Goal: Navigation & Orientation: Find specific page/section

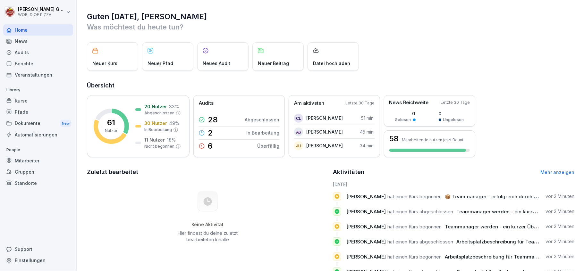
click at [22, 65] on div "Berichte" at bounding box center [38, 63] width 70 height 11
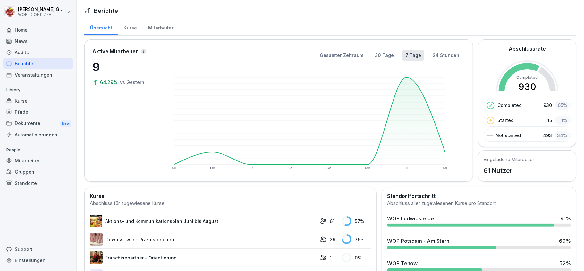
click at [409, 225] on div at bounding box center [470, 225] width 167 height 3
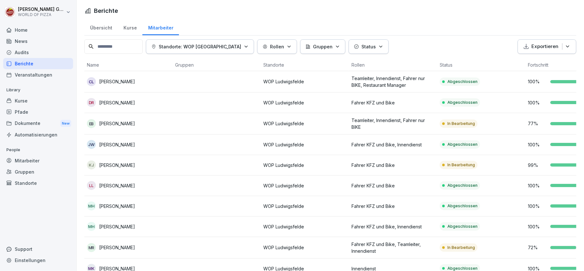
click at [378, 48] on icon "button" at bounding box center [380, 46] width 5 height 5
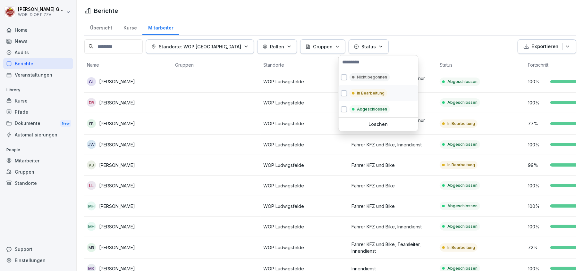
click at [365, 95] on p "In Bearbeitung" at bounding box center [371, 93] width 28 height 6
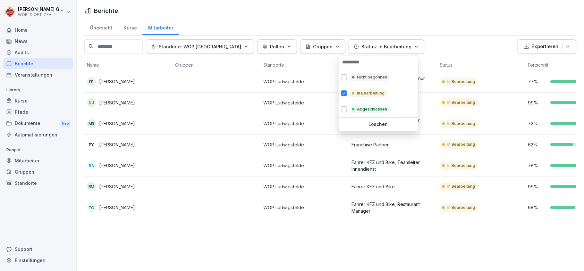
click at [162, 247] on html "Tobias Goldmann WORLD OF PIZZA Home News Audits Berichte Veranstaltungen Librar…" at bounding box center [292, 135] width 584 height 271
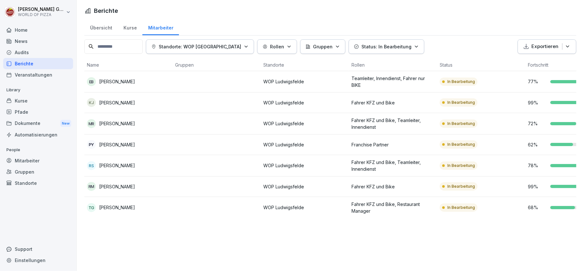
click at [115, 168] on p "Ronny Senger" at bounding box center [117, 165] width 36 height 7
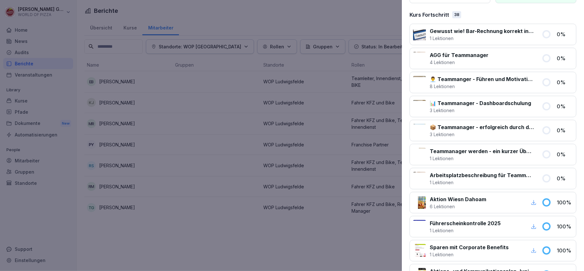
scroll to position [43, 0]
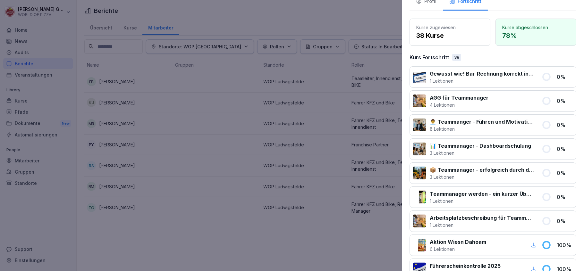
click at [264, 254] on div at bounding box center [292, 135] width 584 height 271
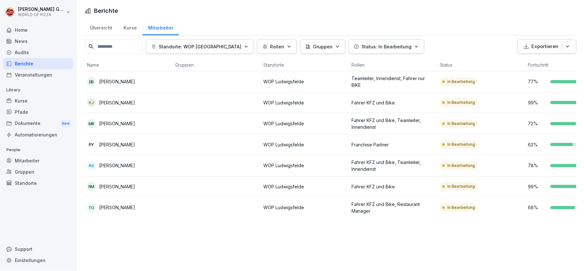
click at [124, 81] on p "Eileen Butzkies" at bounding box center [117, 81] width 36 height 7
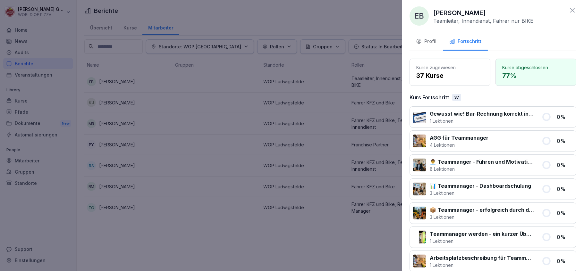
scroll to position [0, 0]
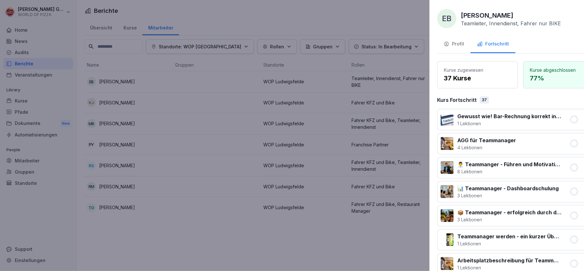
click at [258, 253] on div at bounding box center [292, 135] width 584 height 271
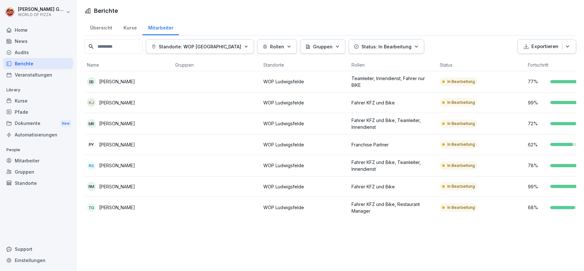
click at [414, 47] on icon "button" at bounding box center [416, 46] width 5 height 5
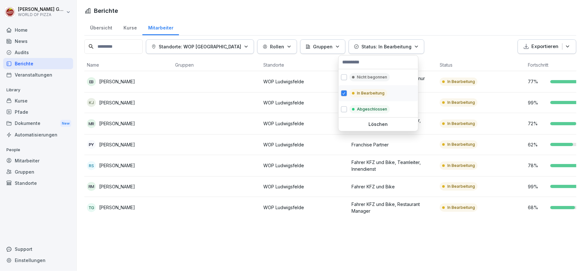
click at [357, 93] on p "In Bearbeitung" at bounding box center [371, 93] width 28 height 6
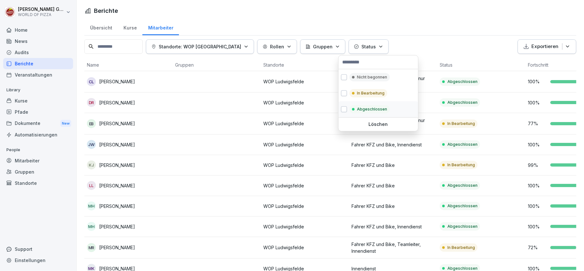
click at [358, 110] on p "Abgeschlossen" at bounding box center [372, 109] width 30 height 6
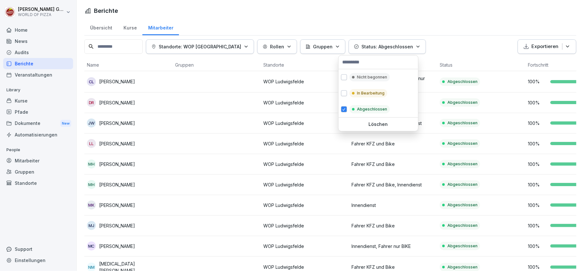
click at [462, 24] on html "Tobias Goldmann WORLD OF PIZZA Home News Audits Berichte Veranstaltungen Librar…" at bounding box center [292, 135] width 584 height 271
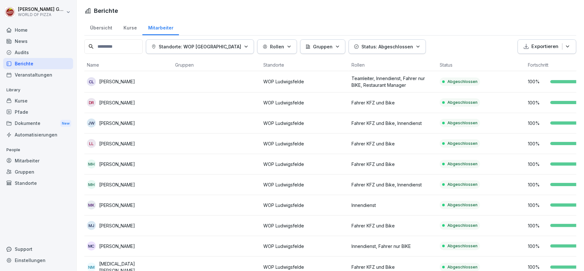
click at [113, 81] on p "[PERSON_NAME]" at bounding box center [117, 81] width 36 height 7
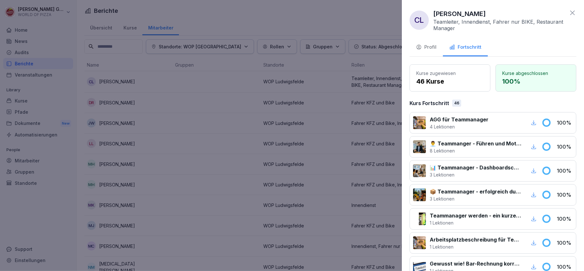
click at [183, 81] on div at bounding box center [292, 135] width 584 height 271
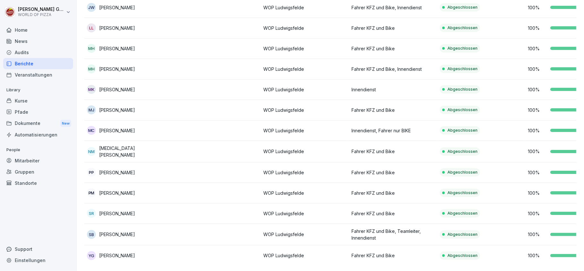
scroll to position [129, 0]
click at [117, 231] on p "Swen Butzkies" at bounding box center [117, 234] width 36 height 7
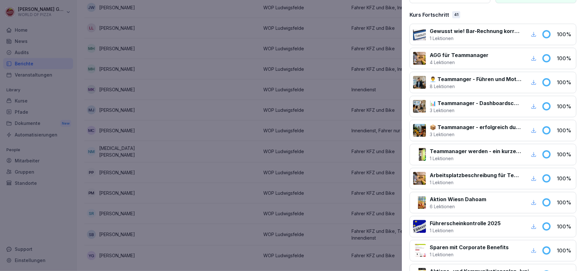
scroll to position [43, 0]
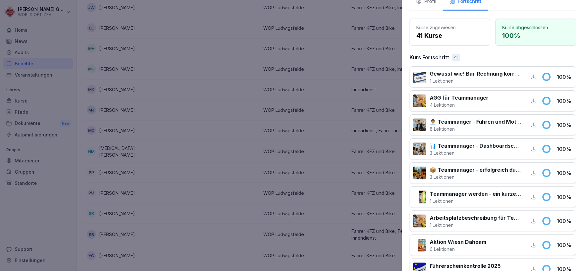
click at [185, 62] on div at bounding box center [292, 135] width 584 height 271
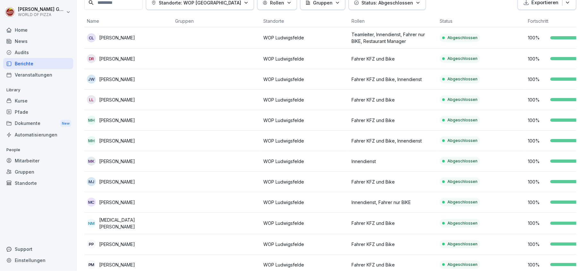
scroll to position [0, 0]
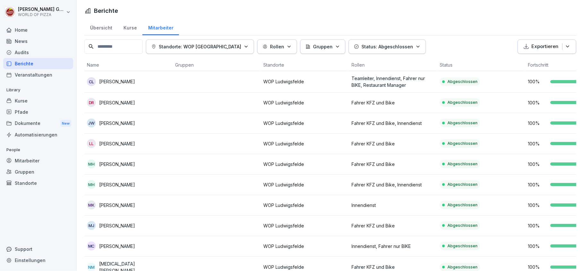
click at [111, 83] on p "[PERSON_NAME]" at bounding box center [117, 81] width 36 height 7
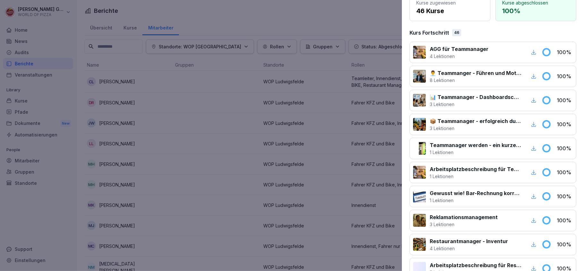
scroll to position [85, 0]
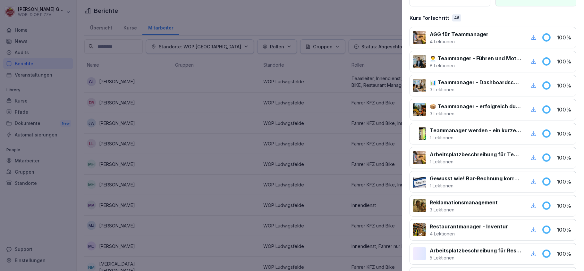
click at [169, 111] on div at bounding box center [292, 135] width 584 height 271
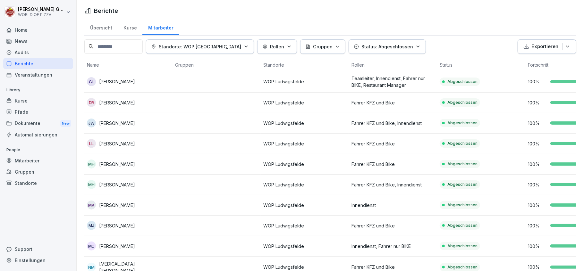
click at [21, 28] on div "Home" at bounding box center [38, 29] width 70 height 11
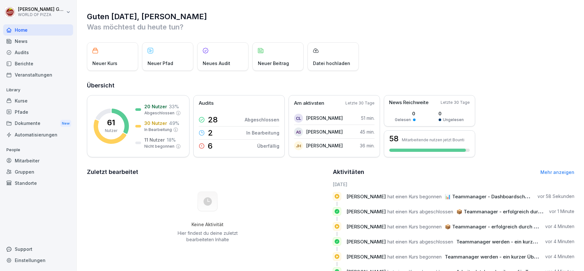
click at [27, 63] on div "Berichte" at bounding box center [38, 63] width 70 height 11
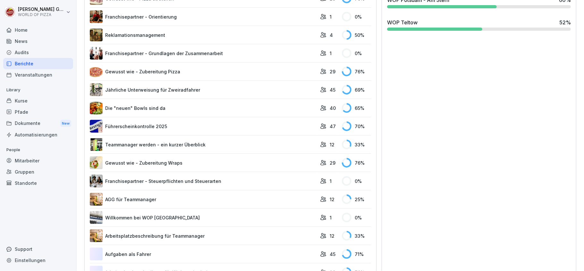
scroll to position [256, 0]
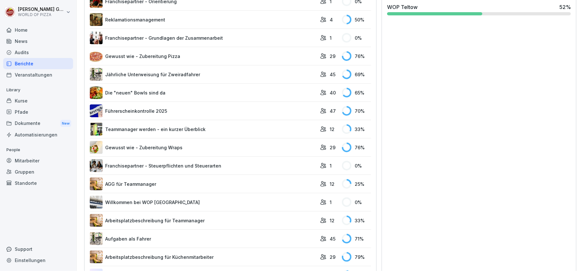
click at [175, 131] on link "Teammanager werden - ein kurzer Überblick" at bounding box center [203, 129] width 227 height 13
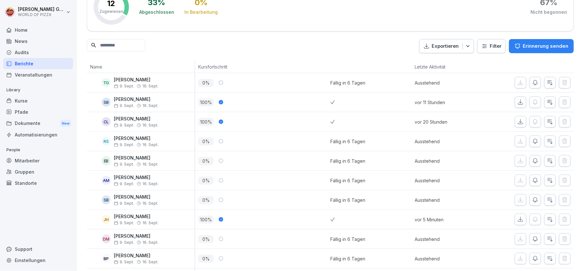
scroll to position [23, 0]
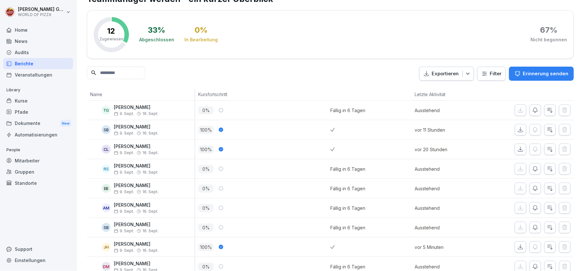
click at [493, 76] on html "Tobias Goldmann WORLD OF PIZZA Home News Audits Berichte Veranstaltungen Librar…" at bounding box center [292, 135] width 584 height 271
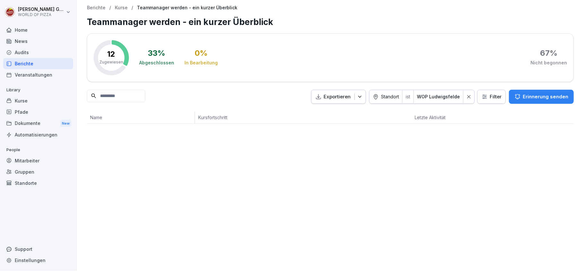
scroll to position [0, 0]
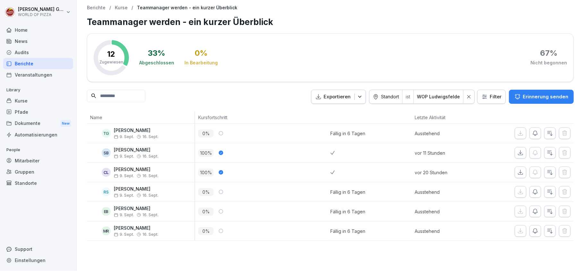
click at [305, 47] on div "33 % Abgeschlossen 0 % In Bearbeitung 67 % Nicht begonnen" at bounding box center [353, 57] width 428 height 35
click at [23, 27] on div "Home" at bounding box center [38, 29] width 70 height 11
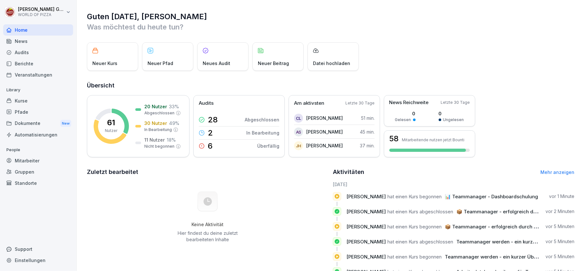
click at [23, 63] on div "Berichte" at bounding box center [38, 63] width 70 height 11
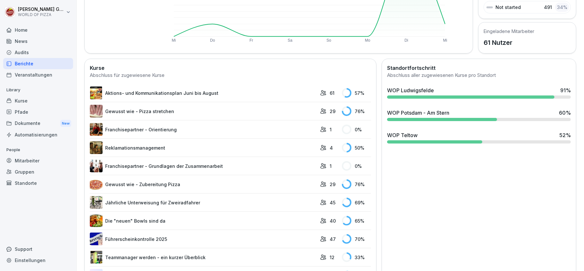
scroll to position [171, 0]
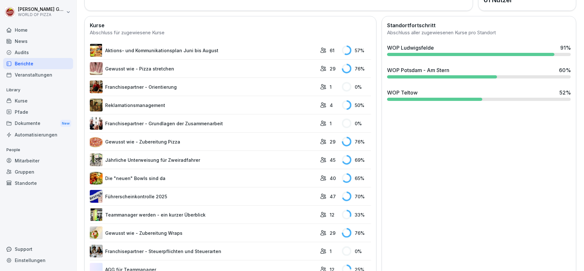
click at [147, 218] on link "Teammanager werden - ein kurzer Überblick" at bounding box center [203, 214] width 227 height 13
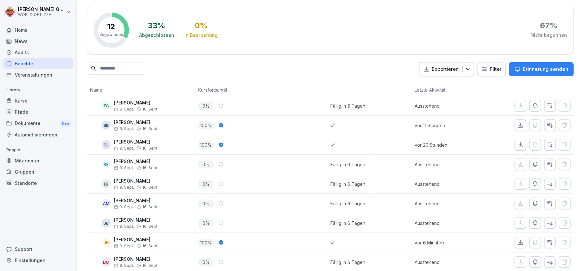
scroll to position [43, 0]
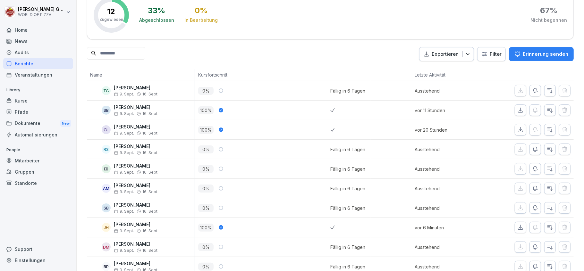
click at [490, 55] on html "Tobias Goldmann WORLD OF PIZZA Home News Audits Berichte Veranstaltungen Librar…" at bounding box center [292, 135] width 584 height 271
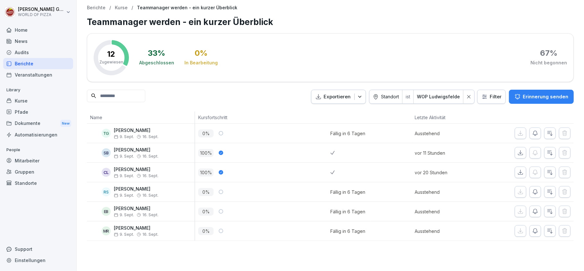
scroll to position [0, 0]
click at [466, 99] on icon at bounding box center [468, 97] width 4 height 4
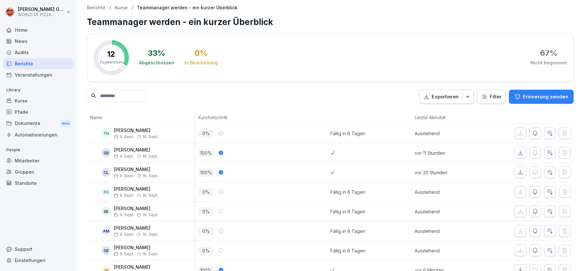
click at [491, 99] on html "Tobias Goldmann WORLD OF PIZZA Home News Audits Berichte Veranstaltungen Librar…" at bounding box center [292, 135] width 584 height 271
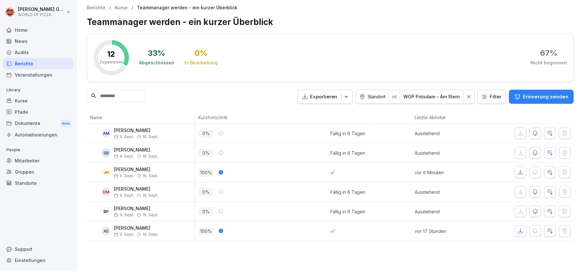
click at [488, 102] on html "Tobias Goldmann WORLD OF PIZZA Home News Audits Berichte Veranstaltungen Librar…" at bounding box center [292, 135] width 584 height 271
click at [461, 98] on html "Tobias Goldmann WORLD OF PIZZA Home News Audits Berichte Veranstaltungen Librar…" at bounding box center [292, 135] width 584 height 271
click at [444, 99] on html "Tobias Goldmann WORLD OF PIZZA Home News Audits Berichte Veranstaltungen Librar…" at bounding box center [292, 135] width 584 height 271
click at [426, 149] on p "WOP Teltow" at bounding box center [424, 148] width 27 height 6
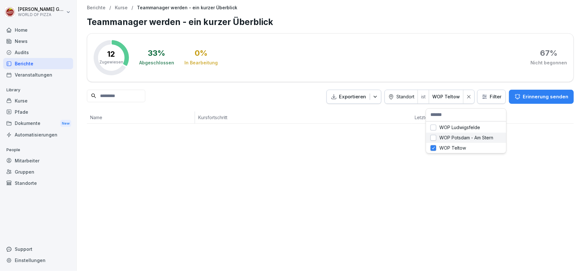
click at [421, 138] on html "Tobias Goldmann WORLD OF PIZZA Home News Audits Berichte Veranstaltungen Librar…" at bounding box center [292, 135] width 584 height 271
click at [334, 52] on html "Tobias Goldmann WORLD OF PIZZA Home News Audits Berichte Veranstaltungen Librar…" at bounding box center [292, 135] width 584 height 271
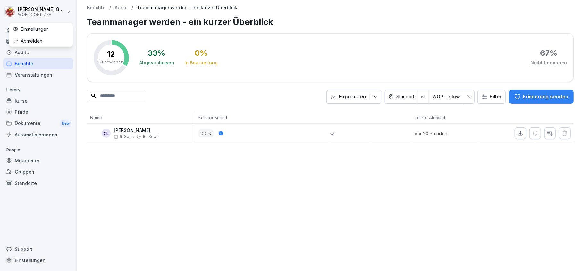
click at [42, 12] on html "Tobias Goldmann WORLD OF PIZZA Home News Audits Berichte Veranstaltungen Librar…" at bounding box center [292, 135] width 584 height 271
click at [33, 43] on div "Abmelden" at bounding box center [40, 41] width 63 height 12
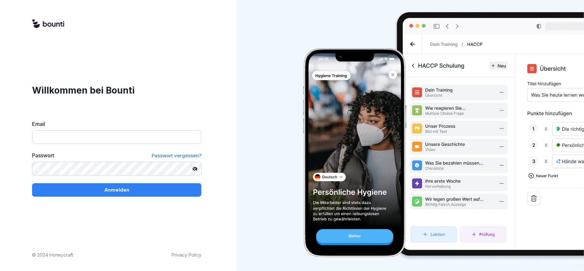
type input "**********"
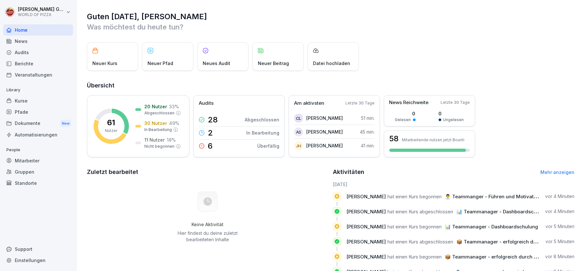
click at [26, 63] on div "Berichte" at bounding box center [38, 63] width 70 height 11
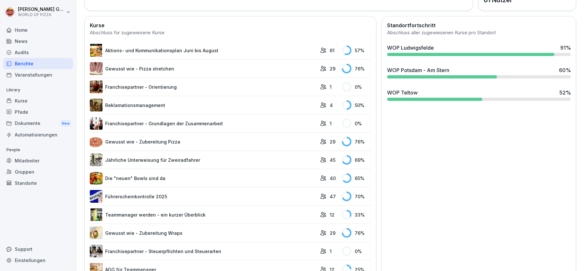
scroll to position [213, 0]
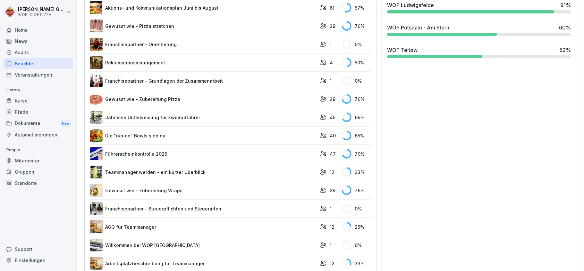
click at [125, 63] on link "Reklamationsmanagement" at bounding box center [203, 62] width 227 height 13
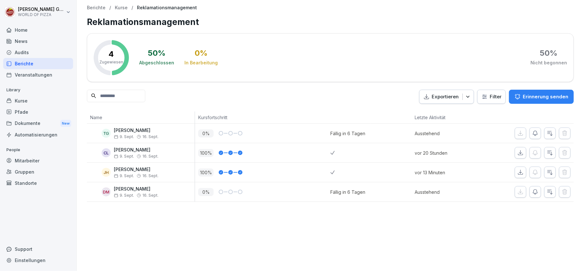
click at [63, 12] on html "[PERSON_NAME] WORLD OF PIZZA Home News Audits Berichte Veranstaltungen Library …" at bounding box center [292, 135] width 584 height 271
click at [44, 42] on div "Abmelden" at bounding box center [40, 41] width 63 height 12
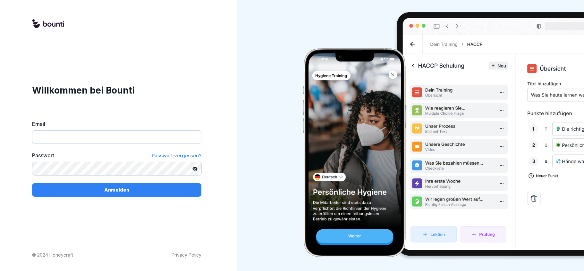
type input "**********"
